Goal: Find specific page/section: Find specific page/section

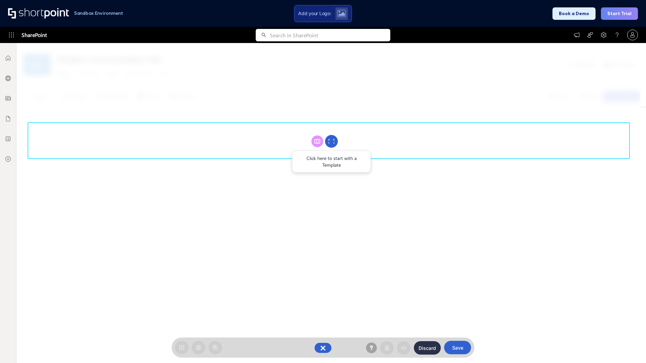
click at [331, 141] on circle at bounding box center [331, 141] width 13 height 13
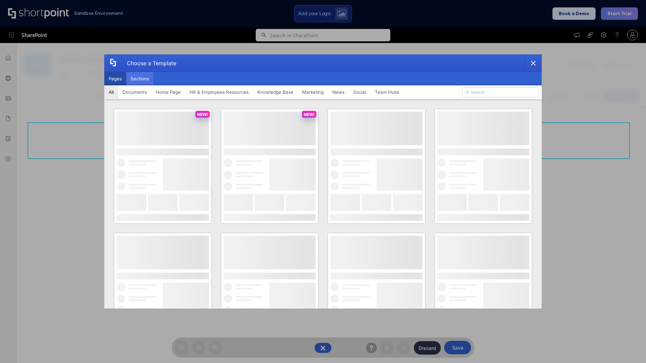
click at [140, 79] on button "Sections" at bounding box center [139, 78] width 27 height 13
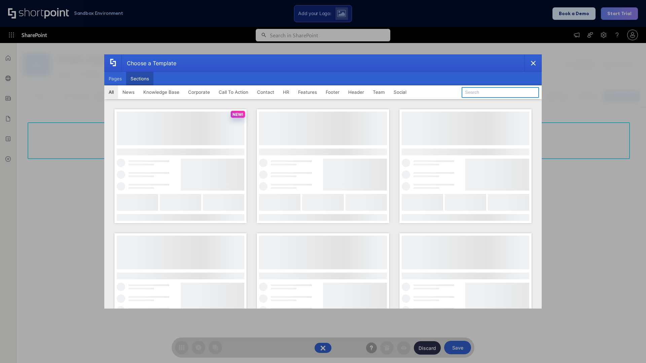
type input "Upcoming Vacations"
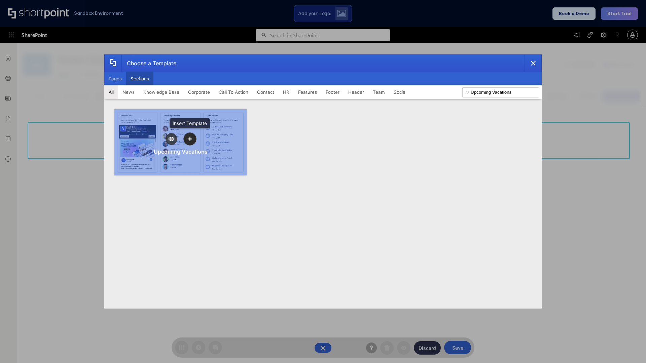
click at [190, 139] on icon "template selector" at bounding box center [189, 139] width 5 height 5
